Goal: Task Accomplishment & Management: Manage account settings

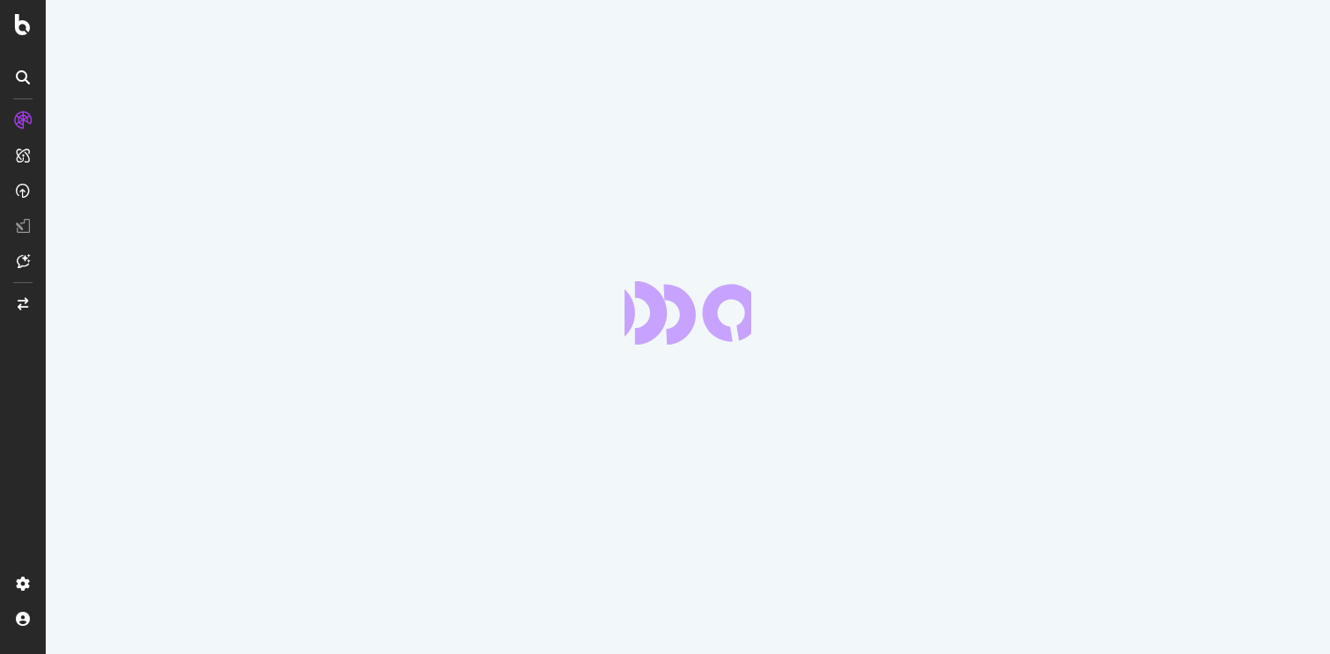
scroll to position [59027, 0]
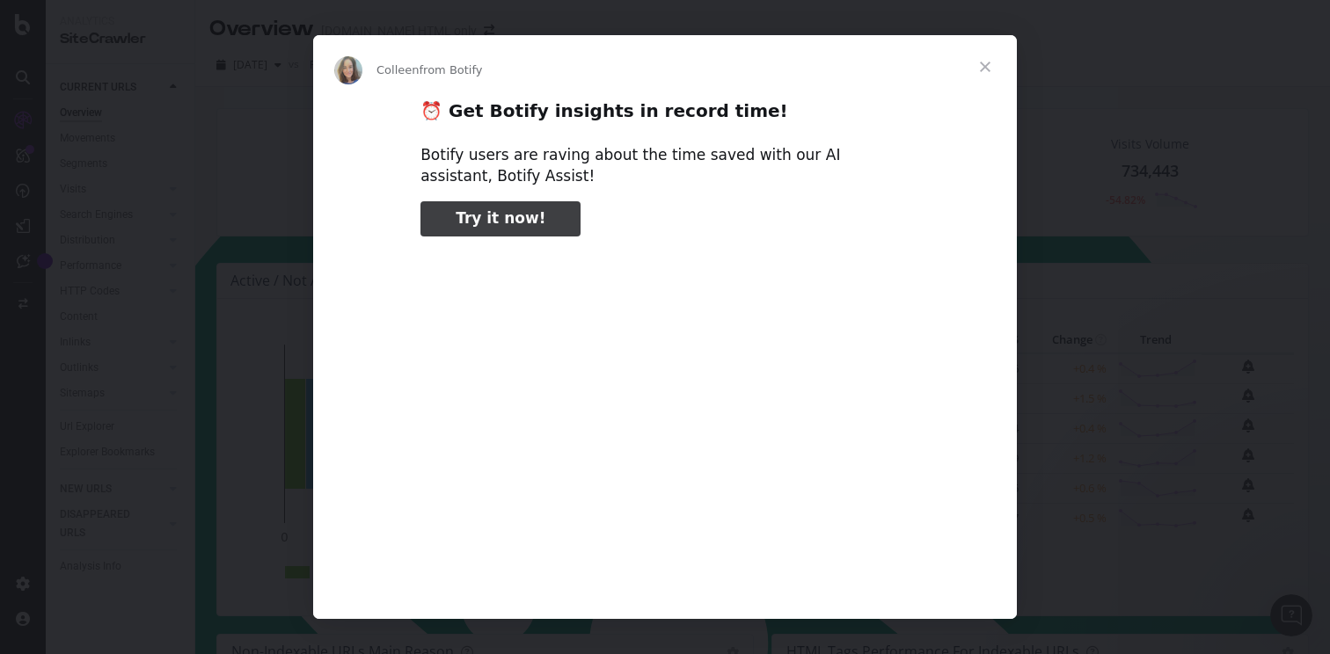
type input "158760"
click at [980, 68] on span "Close" at bounding box center [984, 66] width 63 height 63
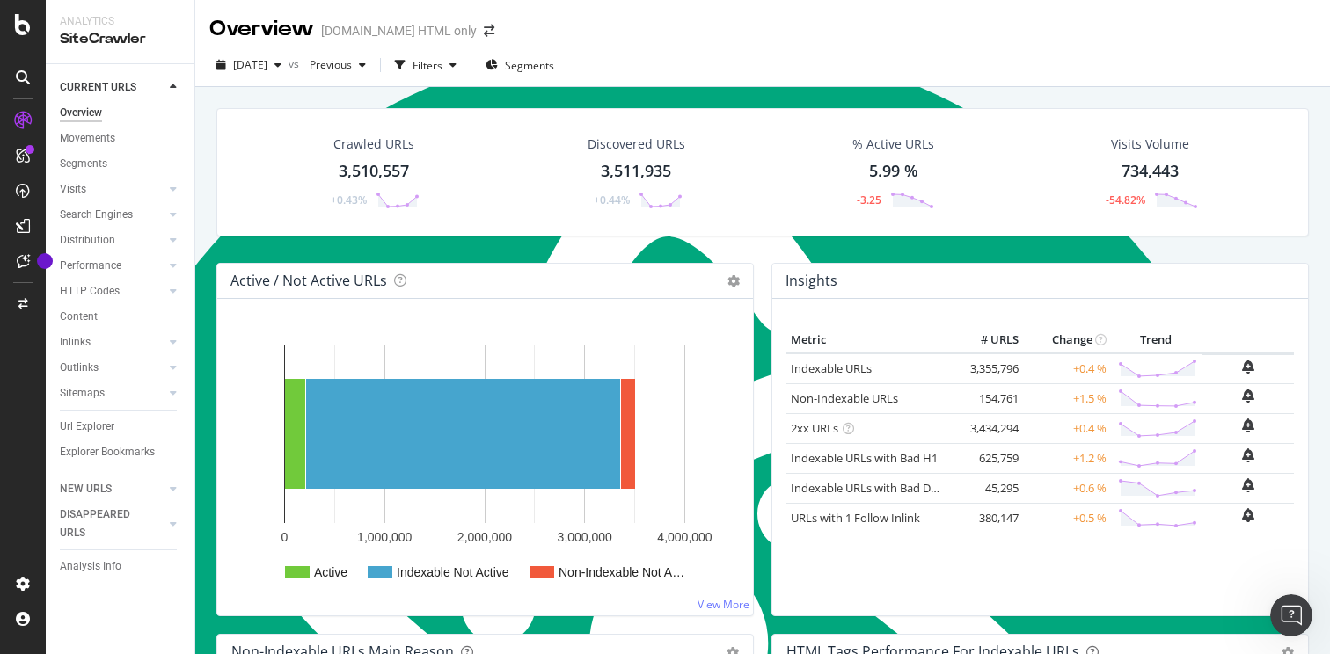
click at [924, 71] on div "[DATE] vs Previous Filters Segments" at bounding box center [762, 68] width 1135 height 35
click at [19, 581] on icon at bounding box center [23, 584] width 18 height 18
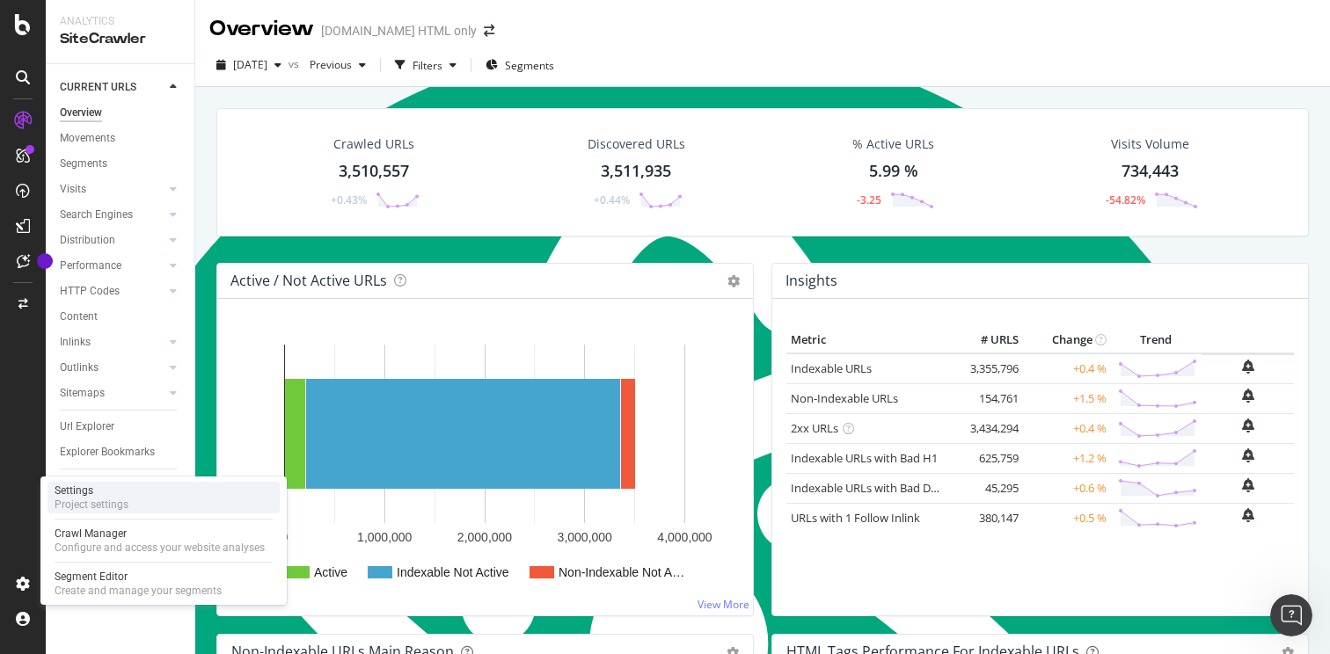
click at [87, 501] on div "Project settings" at bounding box center [92, 505] width 74 height 14
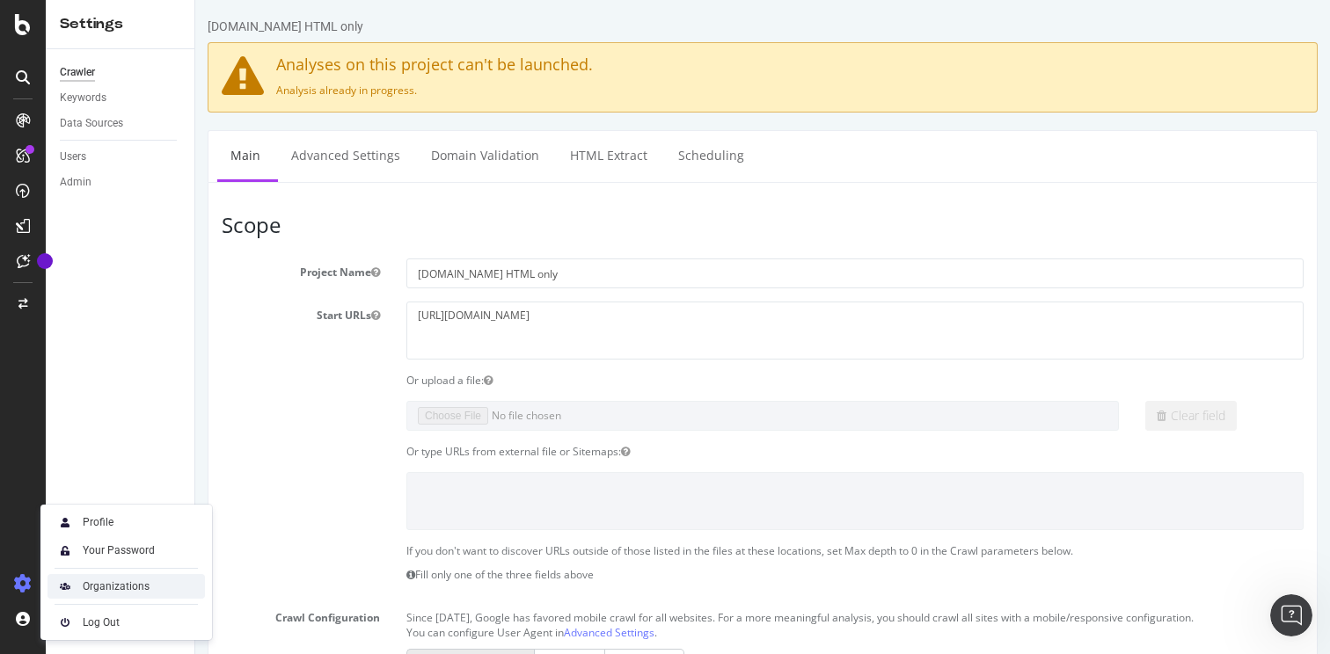
click at [86, 592] on div "Organizations" at bounding box center [116, 587] width 67 height 14
